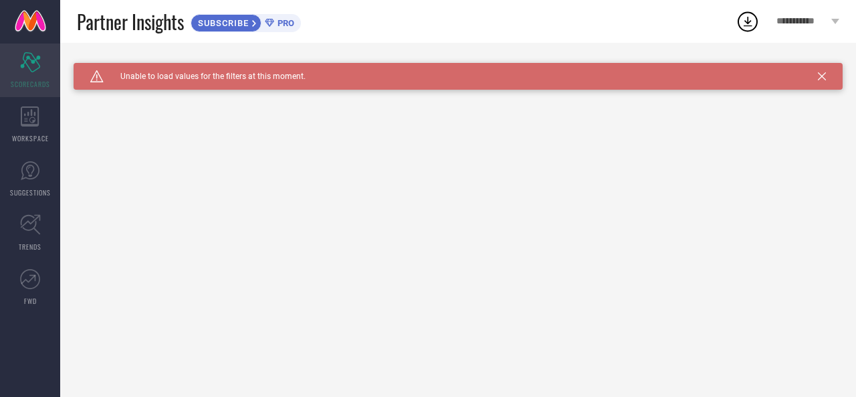
click at [27, 74] on div "Scorecard SCORECARDS" at bounding box center [30, 70] width 60 height 54
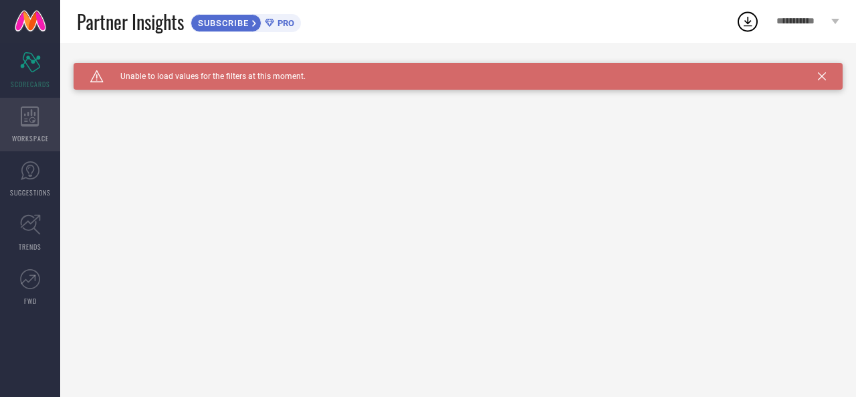
click at [23, 118] on icon at bounding box center [30, 116] width 19 height 20
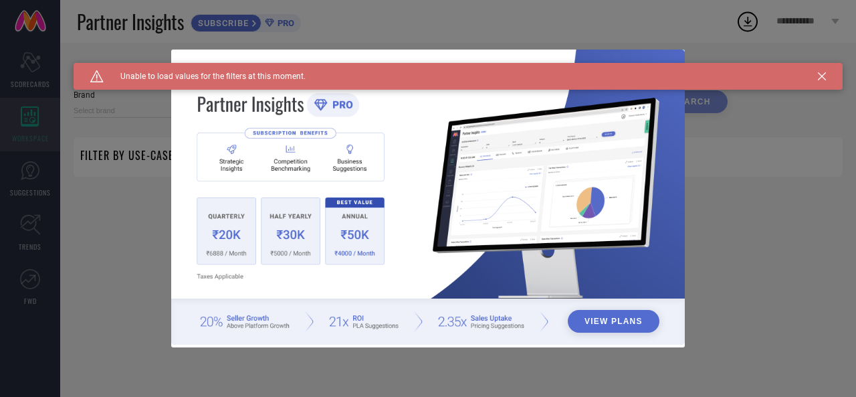
type input "1 STOP FASHION"
type input "All"
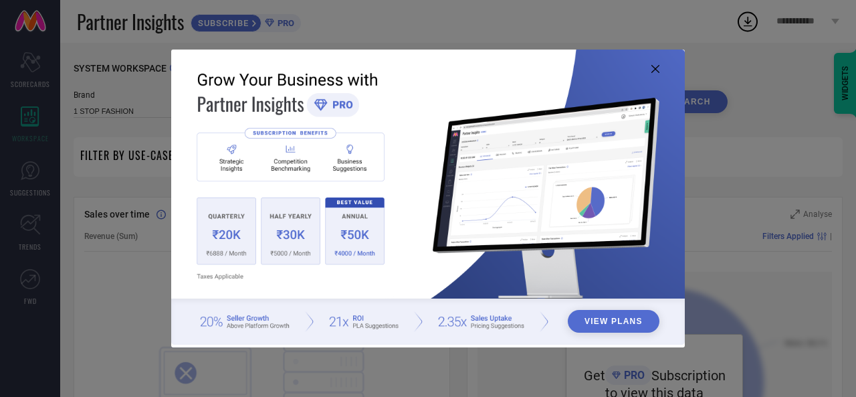
click at [655, 69] on icon at bounding box center [655, 69] width 8 height 8
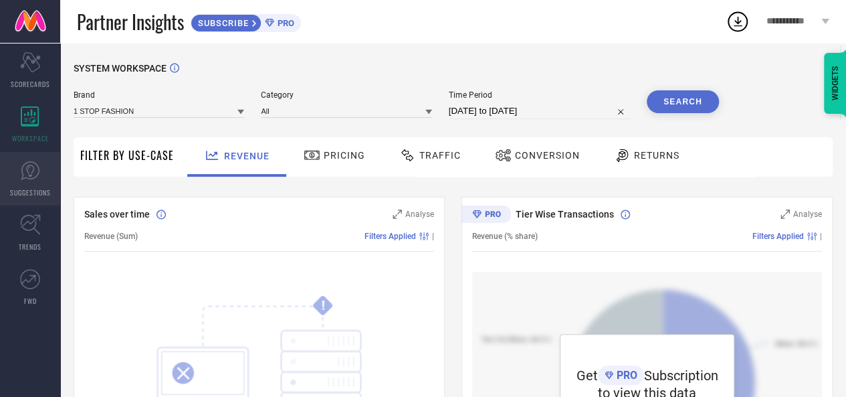
click at [27, 177] on icon at bounding box center [30, 171] width 20 height 20
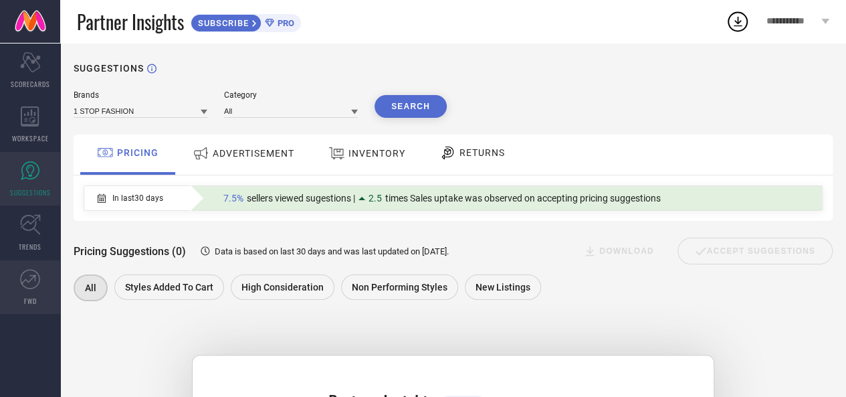
click at [29, 298] on span "FWD" at bounding box center [30, 301] width 13 height 10
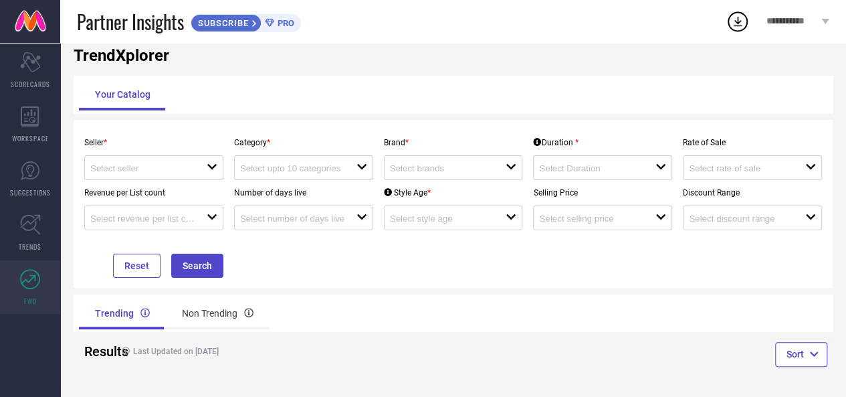
scroll to position [32, 0]
